Goal: Task Accomplishment & Management: Use online tool/utility

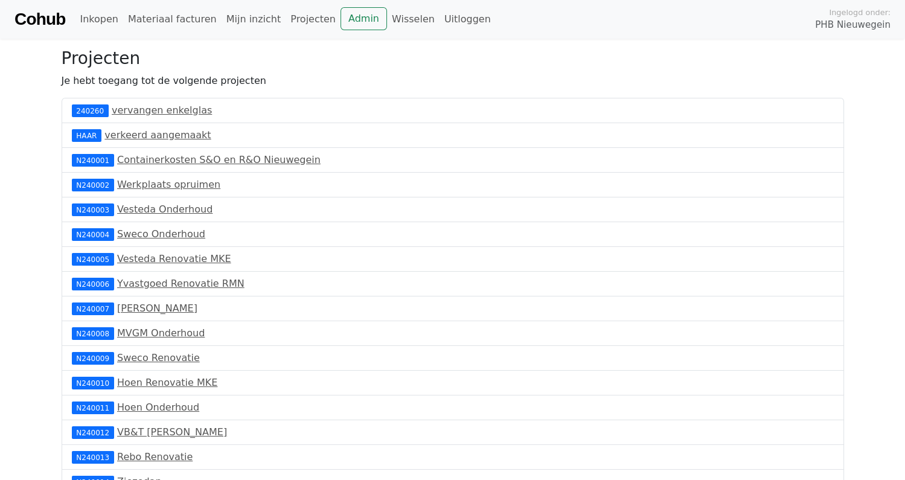
click at [38, 16] on link "Cohub" at bounding box center [39, 19] width 51 height 29
click at [342, 24] on link "Admin" at bounding box center [363, 18] width 46 height 23
click at [340, 24] on link "Admin" at bounding box center [363, 18] width 46 height 23
click at [148, 18] on link "Materiaal facturen" at bounding box center [172, 19] width 98 height 24
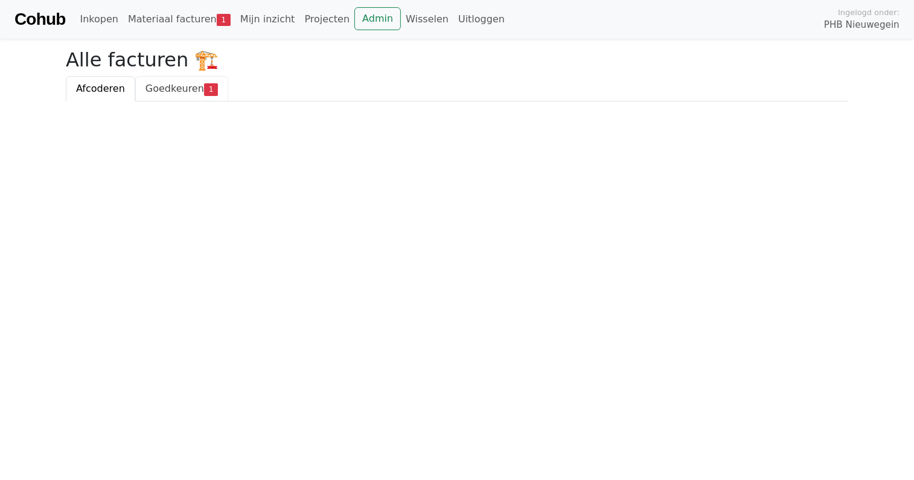
click at [166, 92] on span "Goedkeuren" at bounding box center [174, 88] width 59 height 11
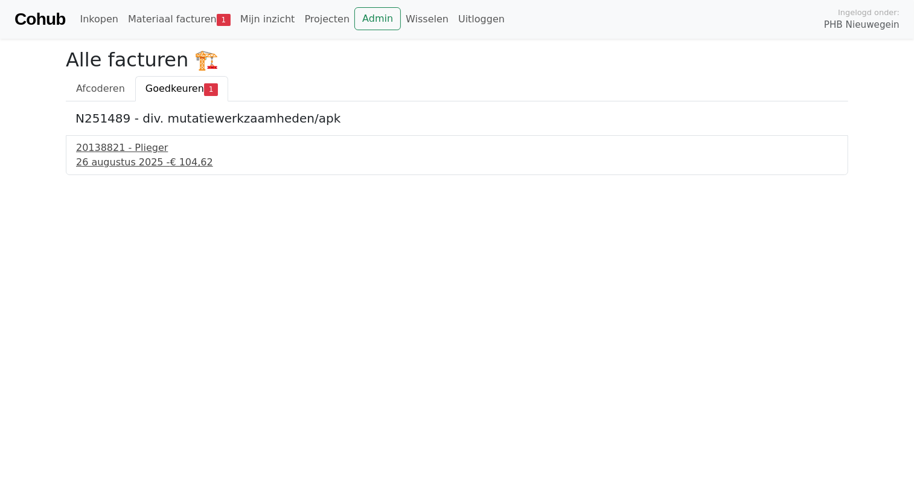
click at [107, 154] on div "20138821 - Plieger" at bounding box center [457, 148] width 762 height 14
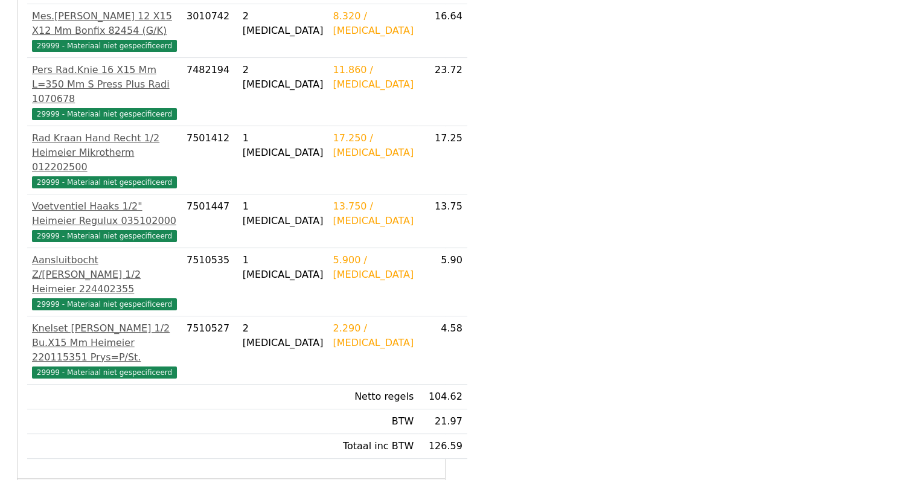
scroll to position [415, 0]
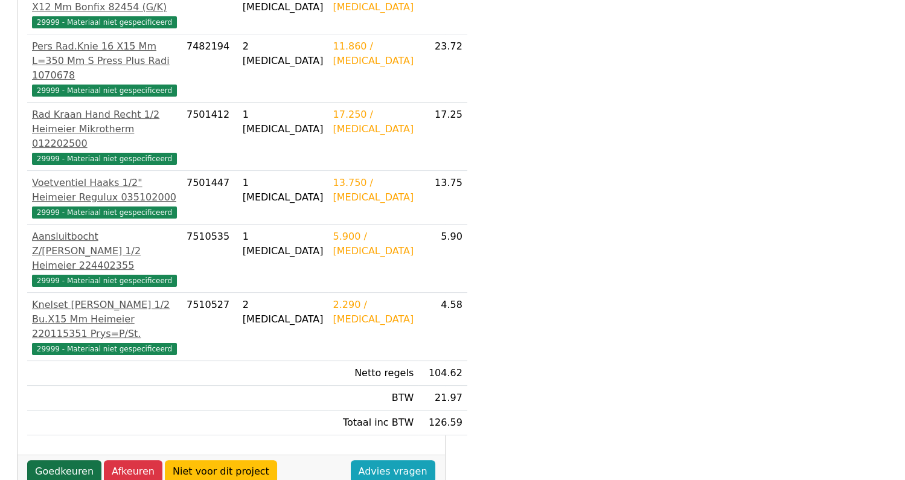
click at [55, 460] on link "Goedkeuren" at bounding box center [64, 471] width 74 height 23
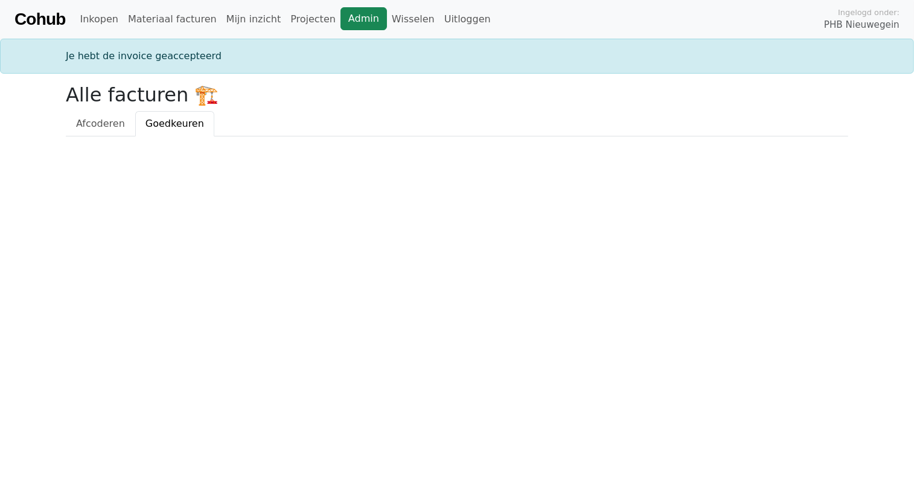
click at [340, 16] on link "Admin" at bounding box center [363, 18] width 46 height 23
